Goal: Transaction & Acquisition: Purchase product/service

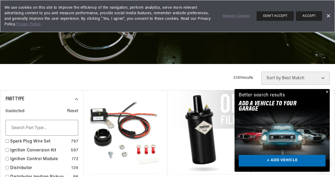
scroll to position [72, 0]
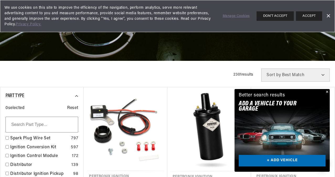
click at [327, 92] on button "Close" at bounding box center [327, 92] width 6 height 6
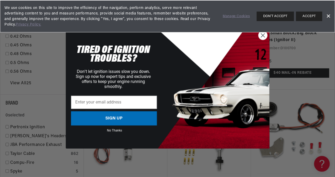
scroll to position [545, 0]
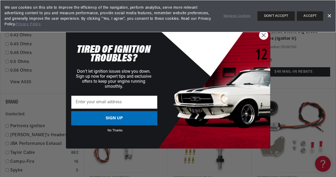
click at [262, 36] on icon "Close dialog" at bounding box center [264, 35] width 4 height 4
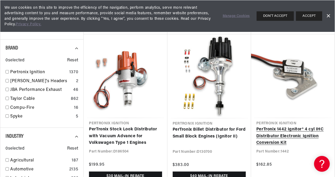
scroll to position [0, 0]
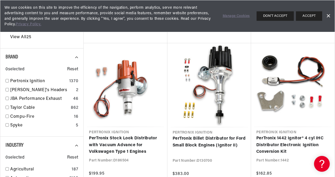
scroll to position [593, 0]
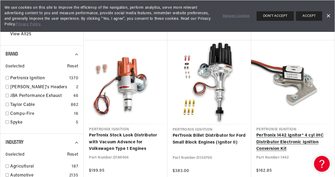
click at [292, 132] on link "PerTronix 1442 Ignitor® 4 cyl IHC Distributor Electronic Ignition Conversion Kit" at bounding box center [293, 142] width 73 height 20
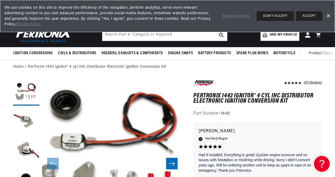
scroll to position [0, 196]
click at [274, 14] on button "DON'T ACCEPT" at bounding box center [275, 15] width 37 height 9
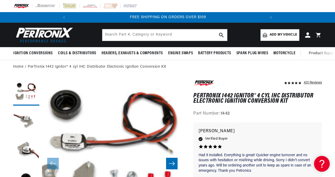
click at [281, 35] on span "Add my vehicle" at bounding box center [283, 34] width 27 height 5
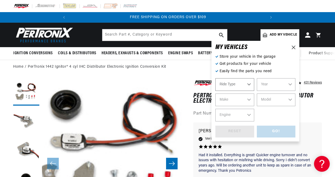
select select "Automotive"
select select "1971"
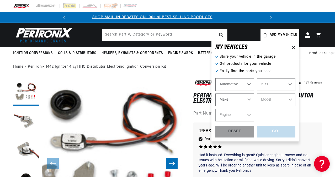
scroll to position [0, 0]
select select "MG"
select select "MGB"
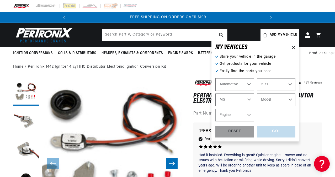
select select "MGB"
select select "1.8L"
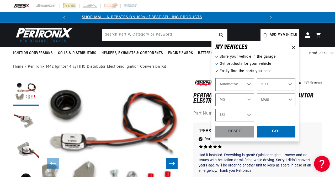
scroll to position [0, 0]
click at [276, 130] on div "GO!" at bounding box center [276, 131] width 39 height 12
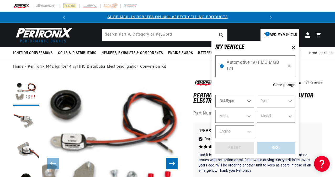
select select "1971"
select select "MG"
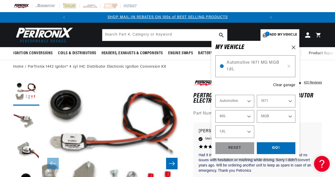
scroll to position [0, 196]
click at [276, 144] on div "GO!" at bounding box center [276, 148] width 39 height 12
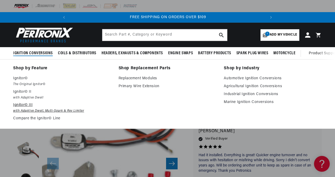
click at [20, 105] on p "Ignitor© III" at bounding box center [62, 105] width 98 height 6
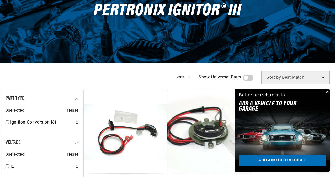
scroll to position [70, 0]
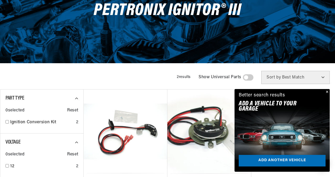
click at [328, 92] on button "Close" at bounding box center [327, 92] width 6 height 6
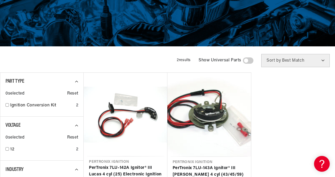
scroll to position [95, 0]
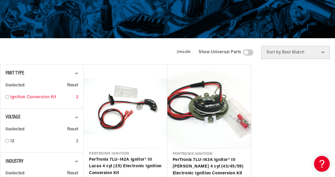
click at [7, 98] on input "checkbox" at bounding box center [7, 96] width 3 height 3
checkbox input "true"
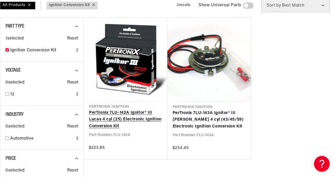
click at [127, 119] on link "PerTronix 7LU-142A Ignitor® III Lucas 4 cyl (25) Electronic Ignition Conversion…" at bounding box center [125, 119] width 73 height 20
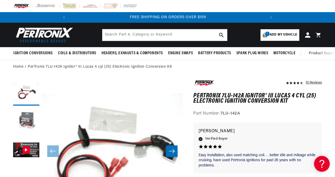
click at [28, 119] on button "Load image 2 in gallery view" at bounding box center [26, 121] width 26 height 26
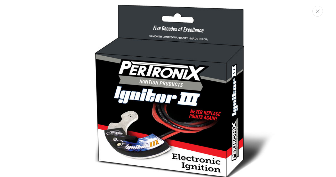
scroll to position [304, 0]
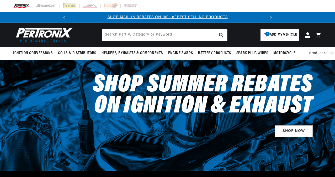
select select "1971"
select select "MG"
